Goal: Check status: Check status

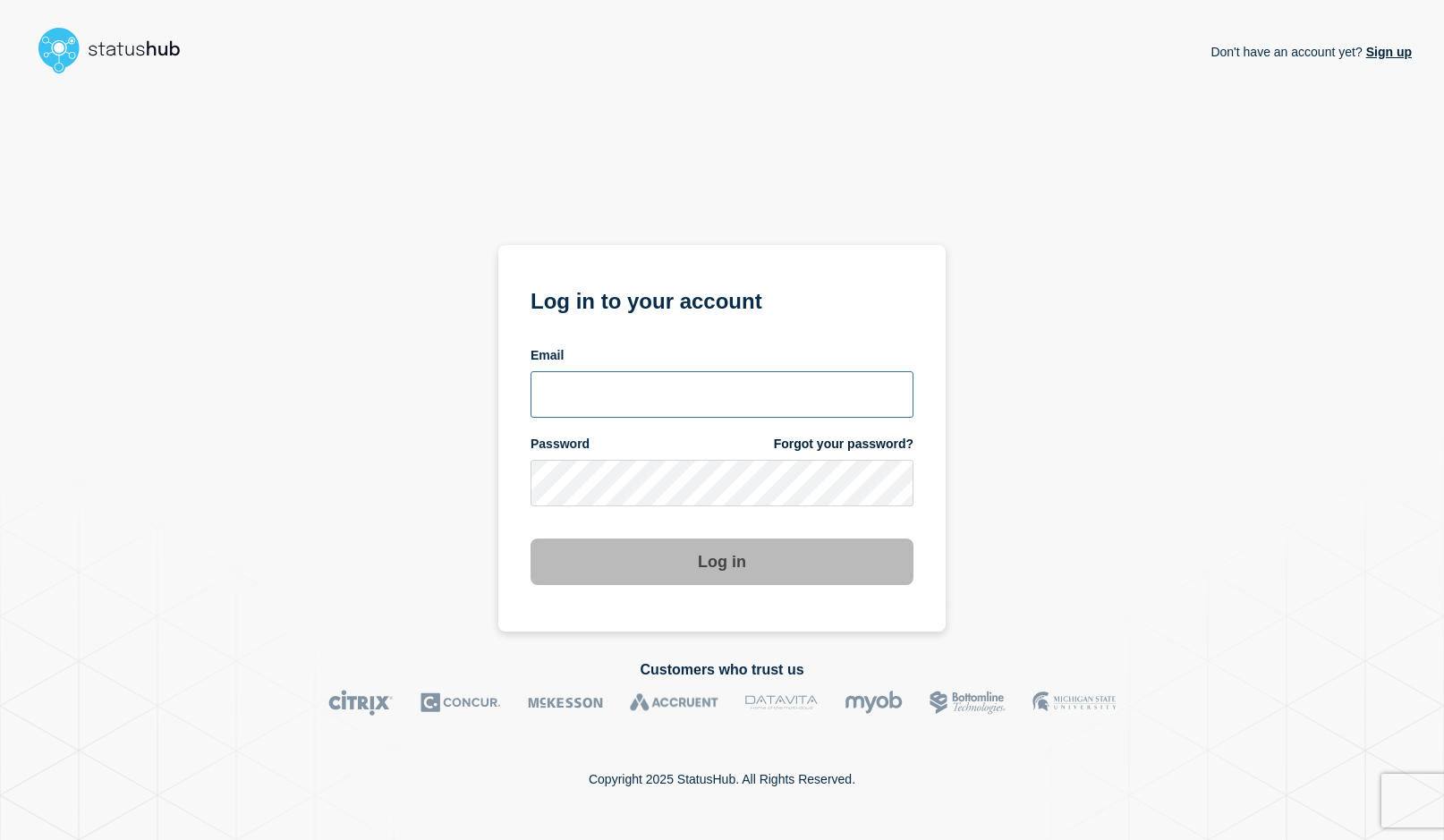
click at [739, 402] on input "email input" at bounding box center [722, 395] width 382 height 47
type input "[EMAIL_ADDRESS][DOMAIN_NAME]"
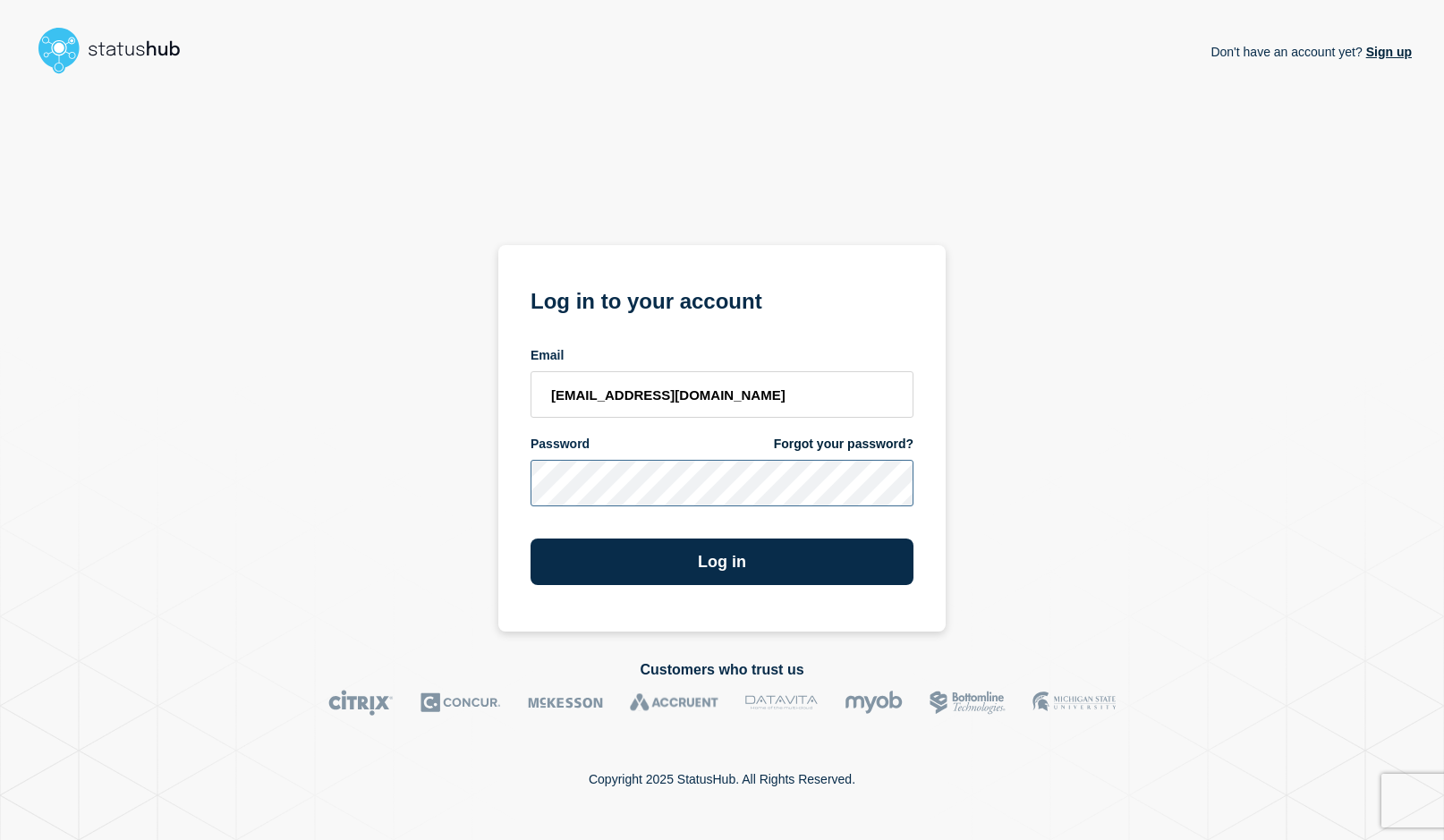
click at [531, 539] on button "Log in" at bounding box center [722, 562] width 382 height 47
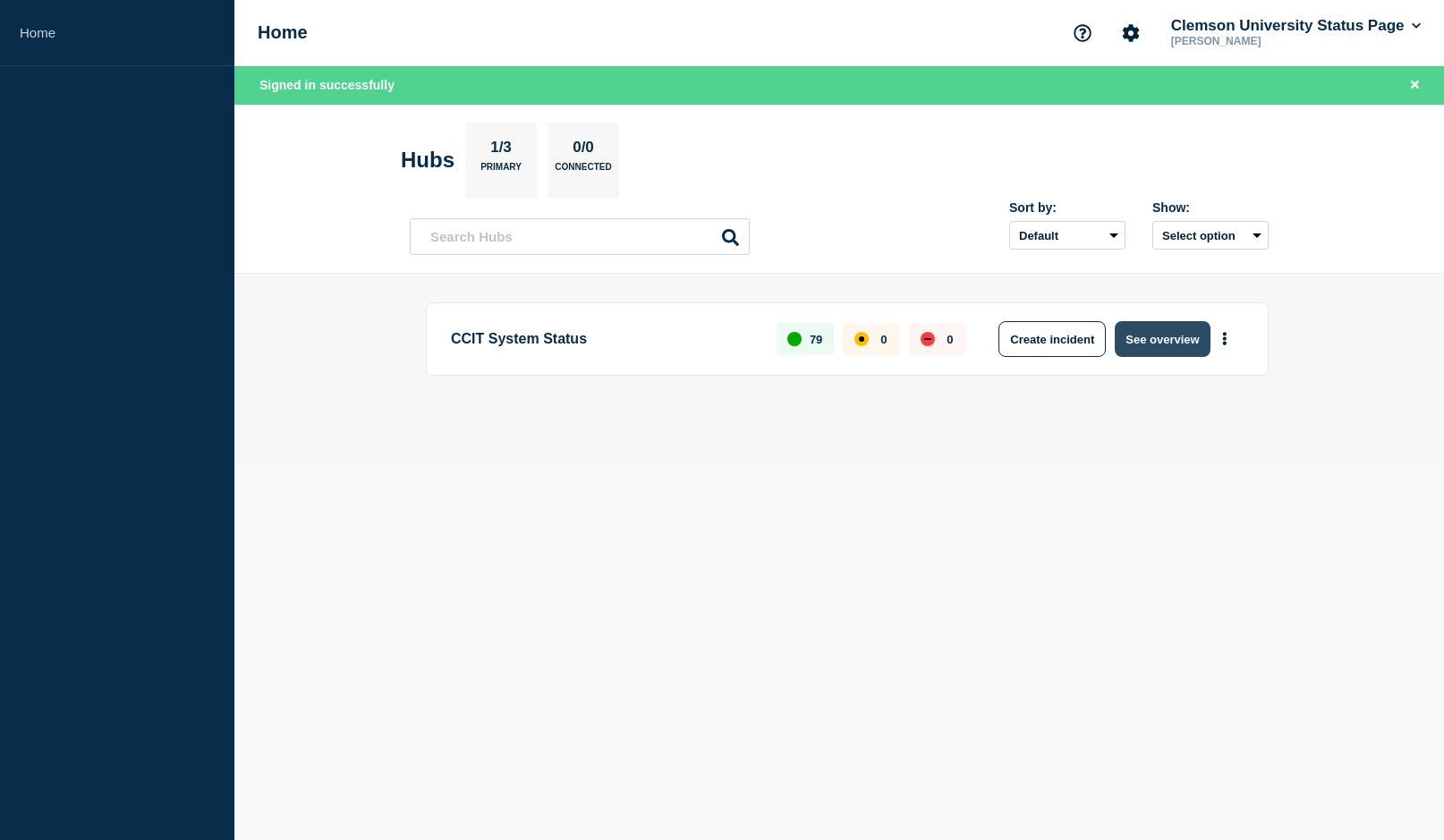
click at [1154, 344] on button "See overview" at bounding box center [1162, 339] width 95 height 36
